Goal: Task Accomplishment & Management: Manage account settings

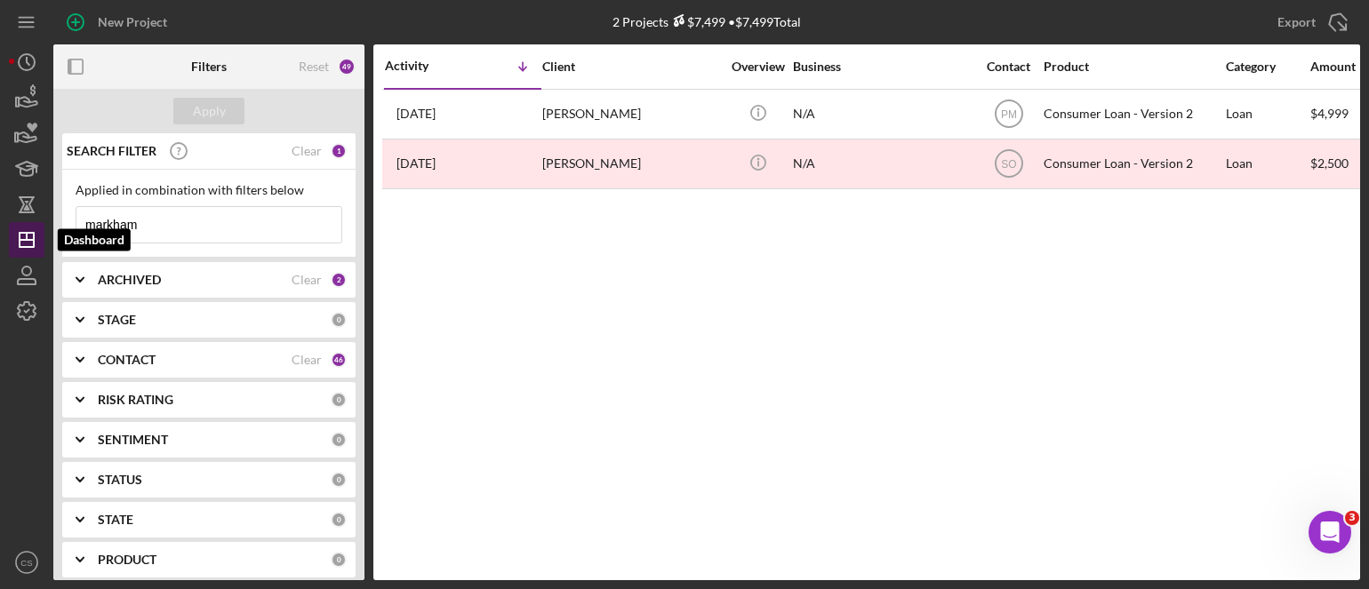
drag, startPoint x: 160, startPoint y: 225, endPoint x: 26, endPoint y: 229, distance: 134.3
click at [26, 229] on div "New Project 2 Projects $7,499 • $7,499 Total markham Export Icon/Export Filters…" at bounding box center [684, 290] width 1351 height 580
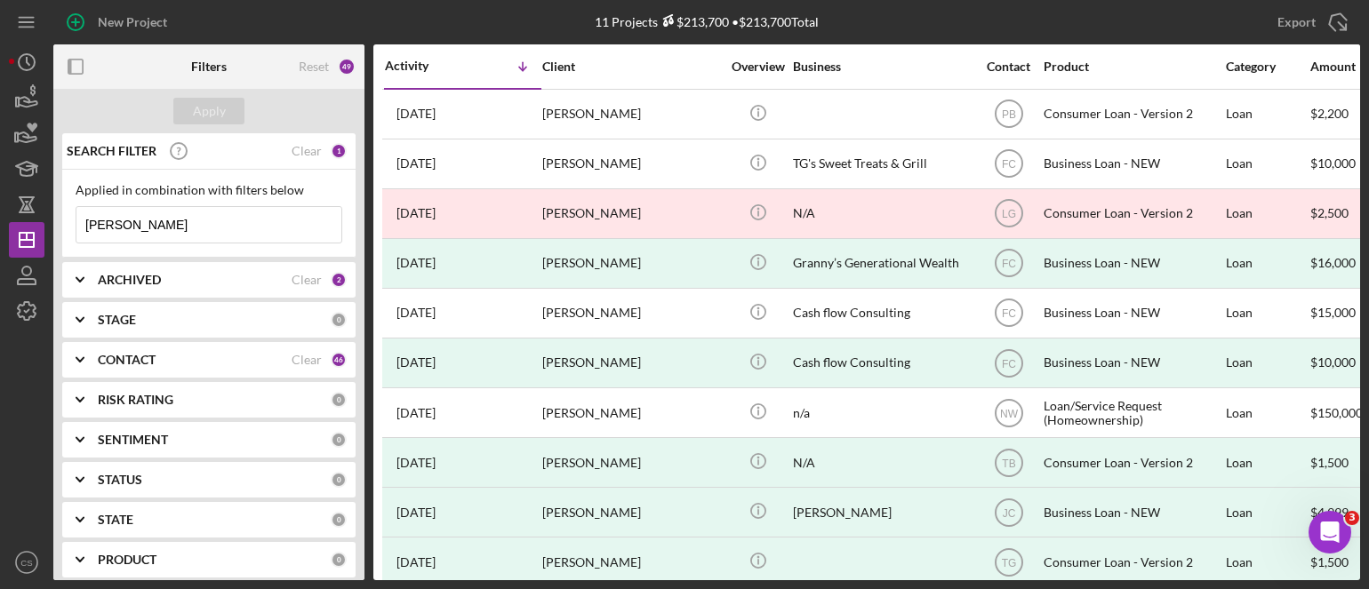
type input "[PERSON_NAME]"
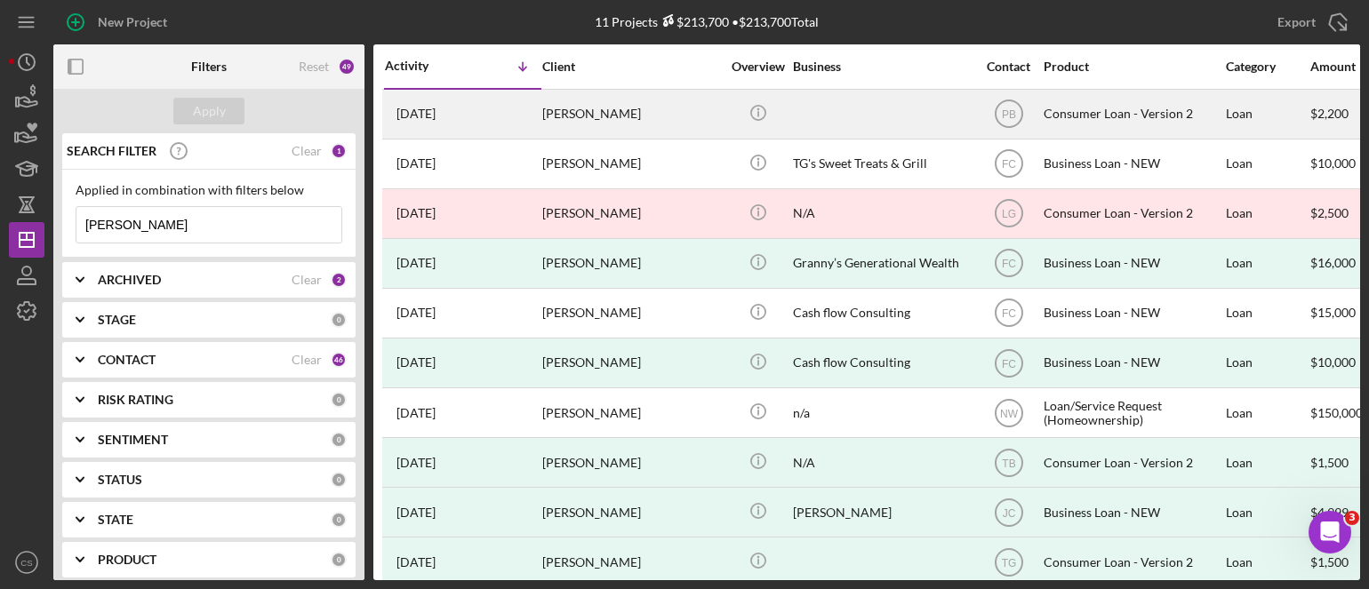
click at [435, 117] on time "[DATE]" at bounding box center [415, 114] width 39 height 14
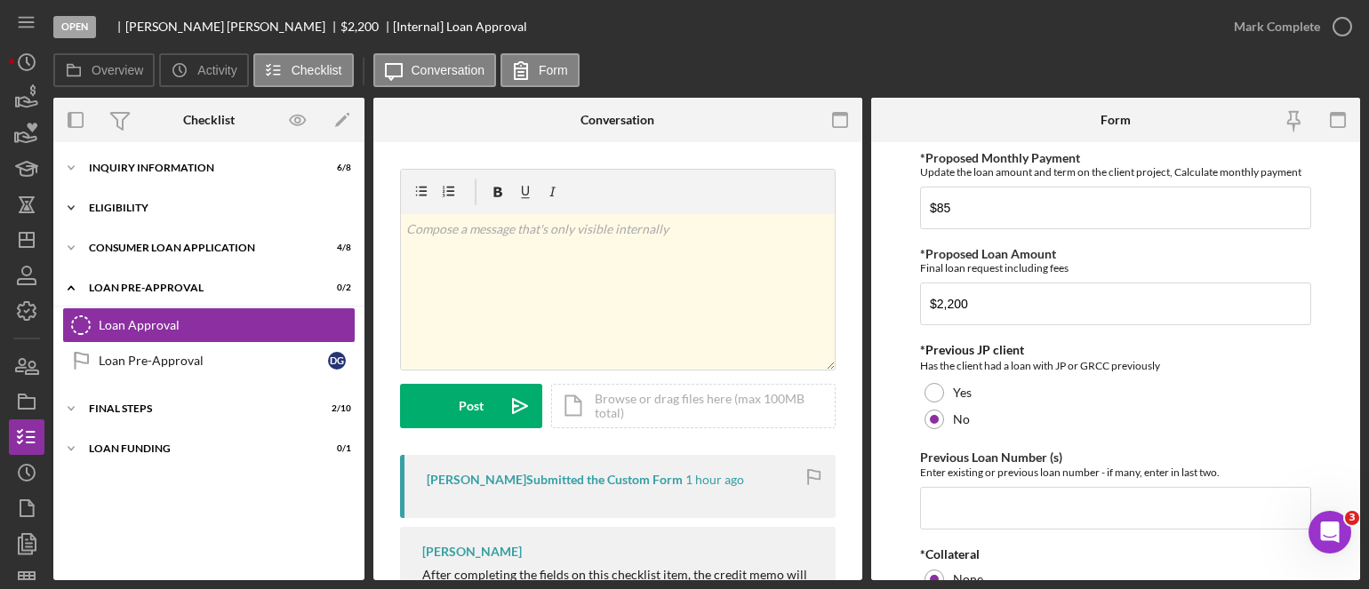
click at [64, 205] on icon "Icon/Expander" at bounding box center [71, 208] width 36 height 36
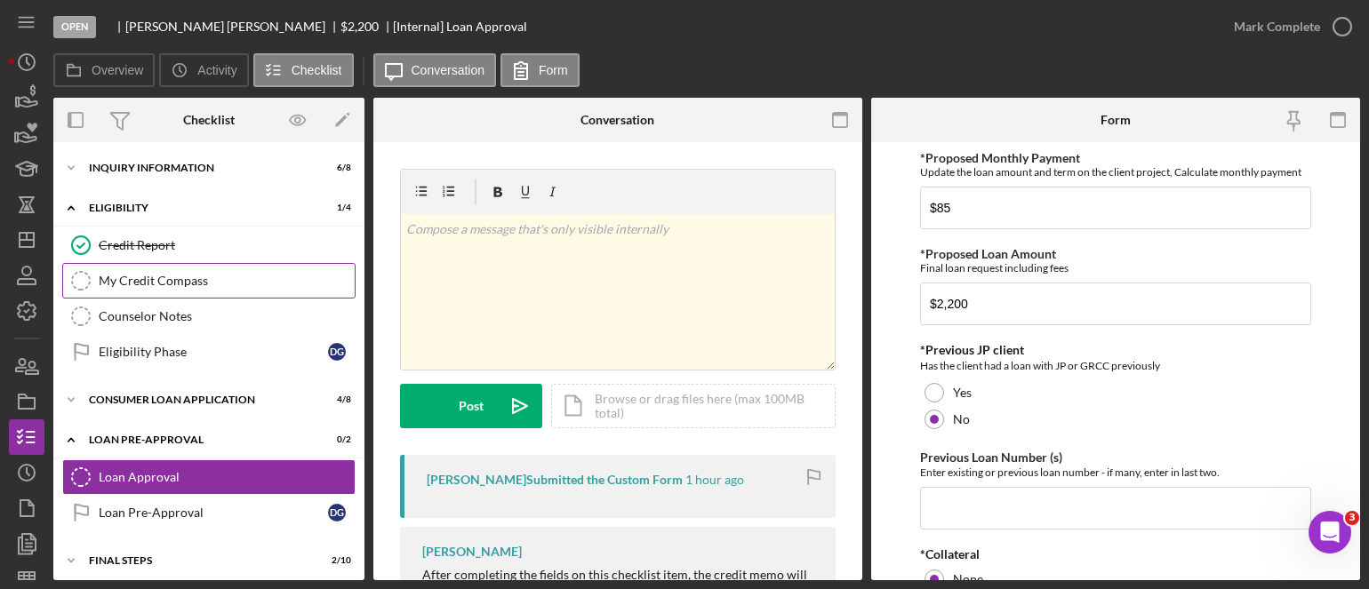
click at [107, 276] on div "My Credit Compass" at bounding box center [227, 281] width 256 height 14
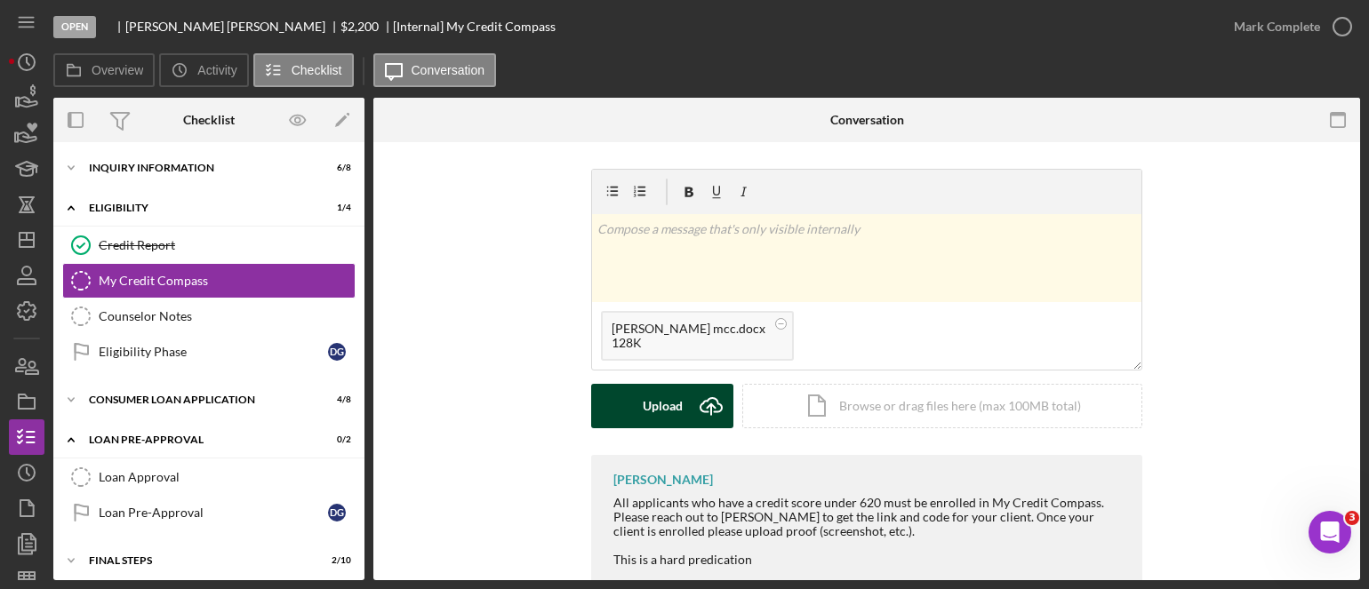
click at [707, 411] on icon "Icon/Upload" at bounding box center [711, 406] width 44 height 44
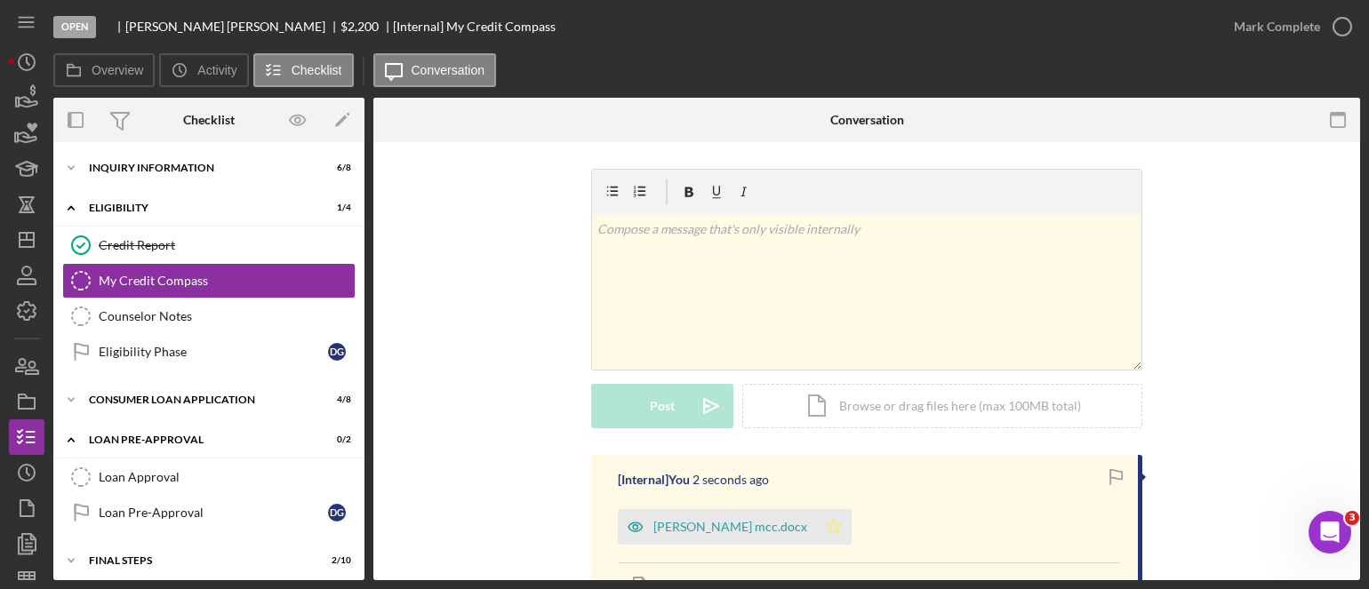
click at [816, 525] on icon "Icon/Star" at bounding box center [834, 527] width 36 height 36
click at [1333, 31] on icon "button" at bounding box center [1342, 26] width 44 height 44
